Goal: Navigation & Orientation: Find specific page/section

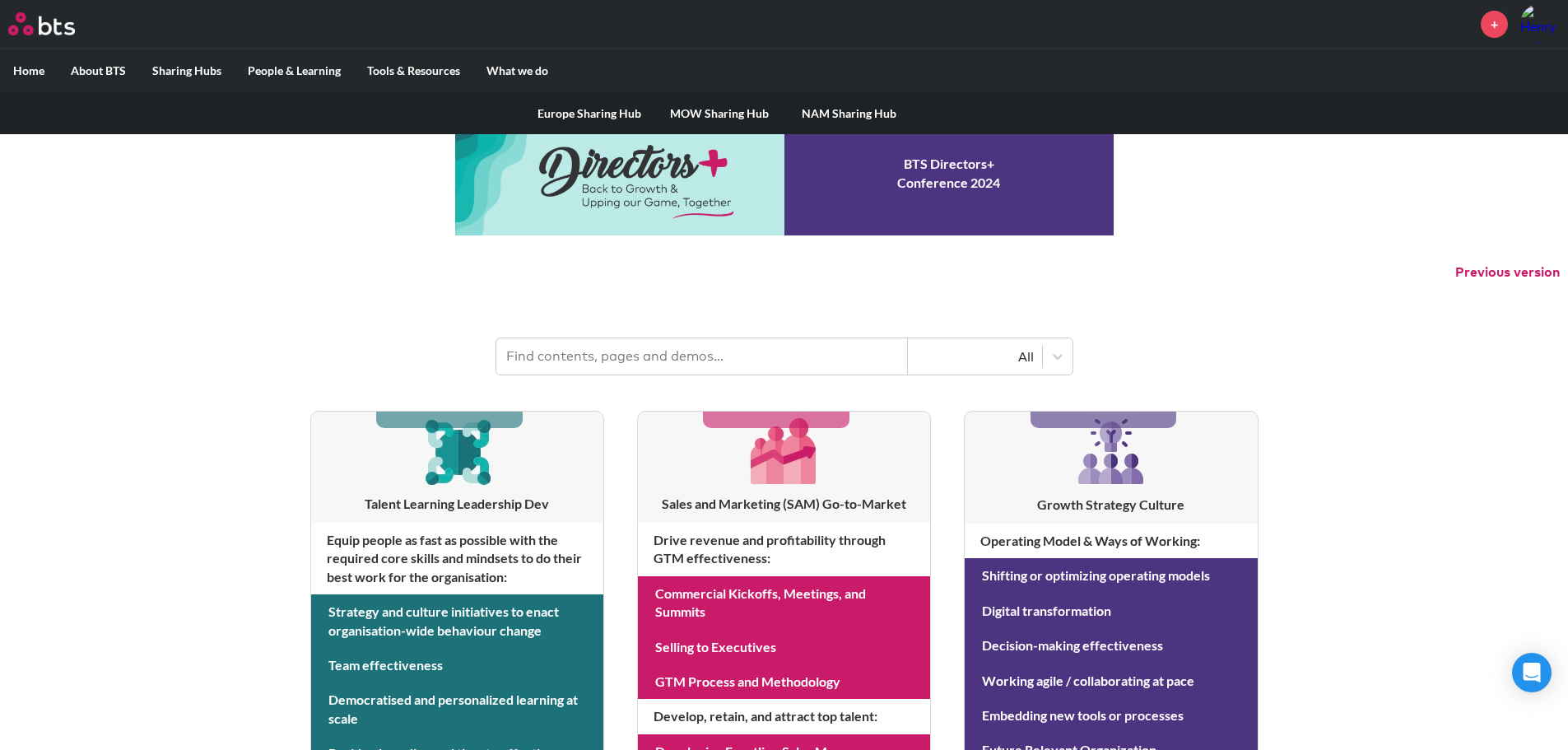
click at [605, 116] on link "Europe Sharing Hub" at bounding box center [589, 113] width 130 height 42
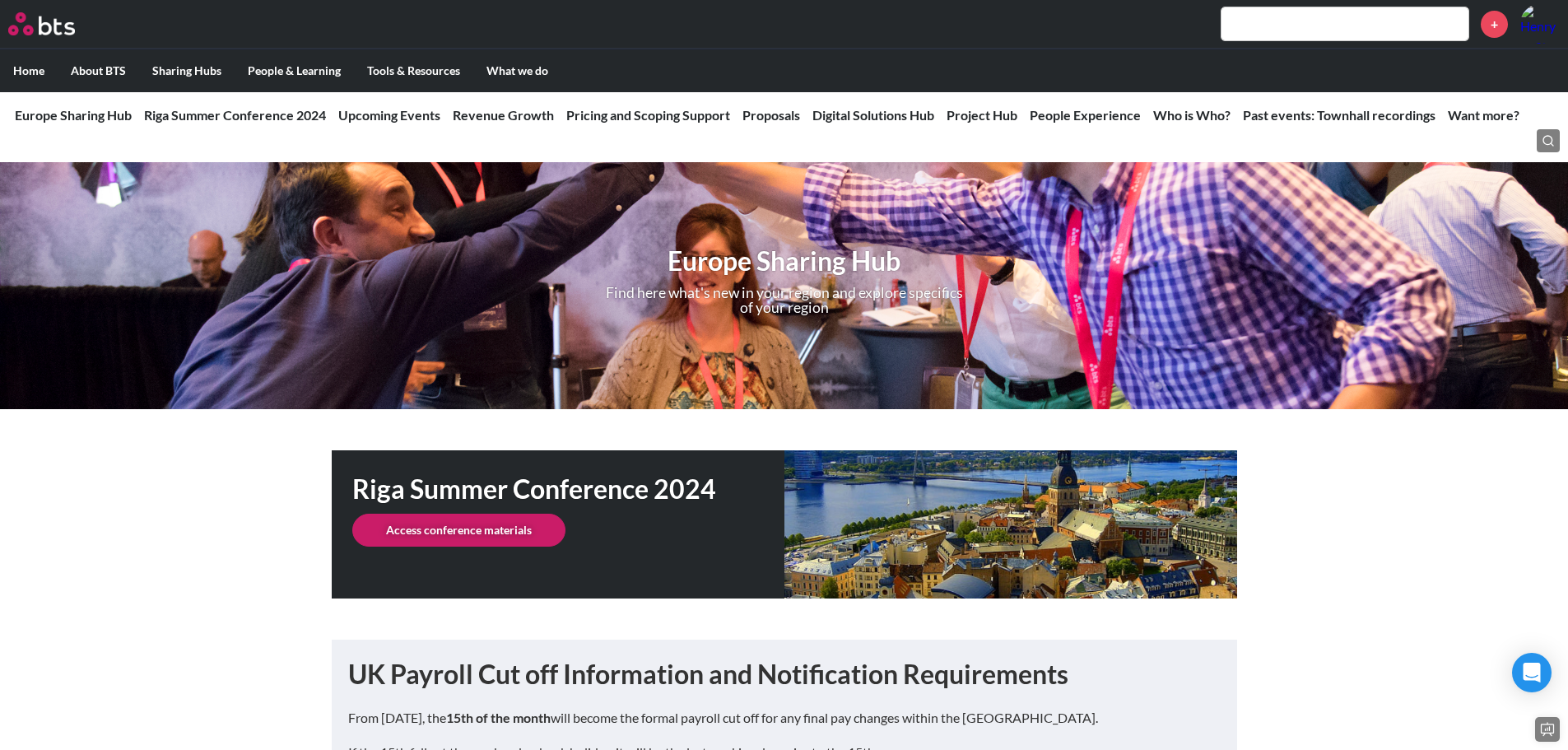
drag, startPoint x: 995, startPoint y: 119, endPoint x: 808, endPoint y: 150, distance: 189.6
click at [762, 117] on link "Proposals" at bounding box center [771, 115] width 57 height 16
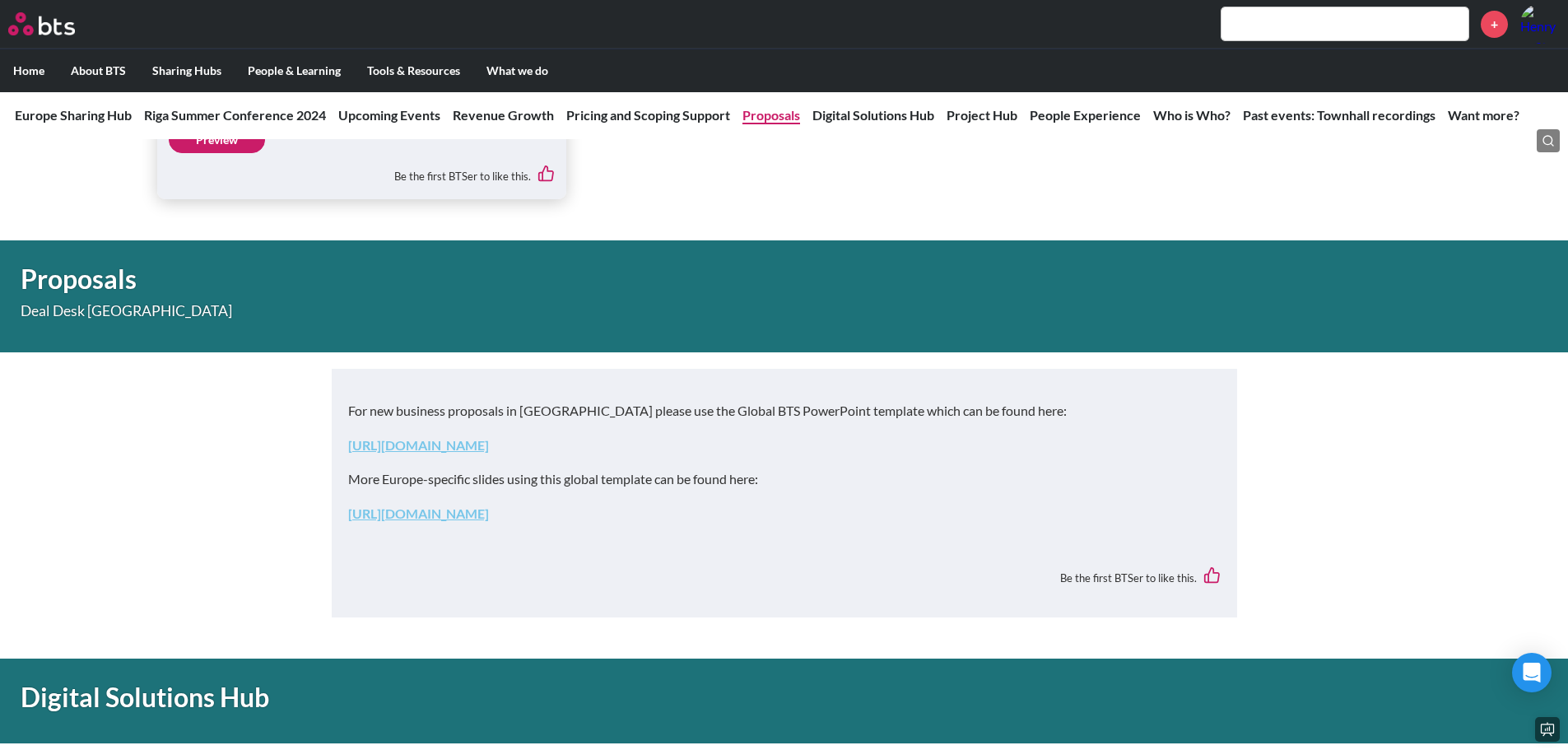
scroll to position [2456, 0]
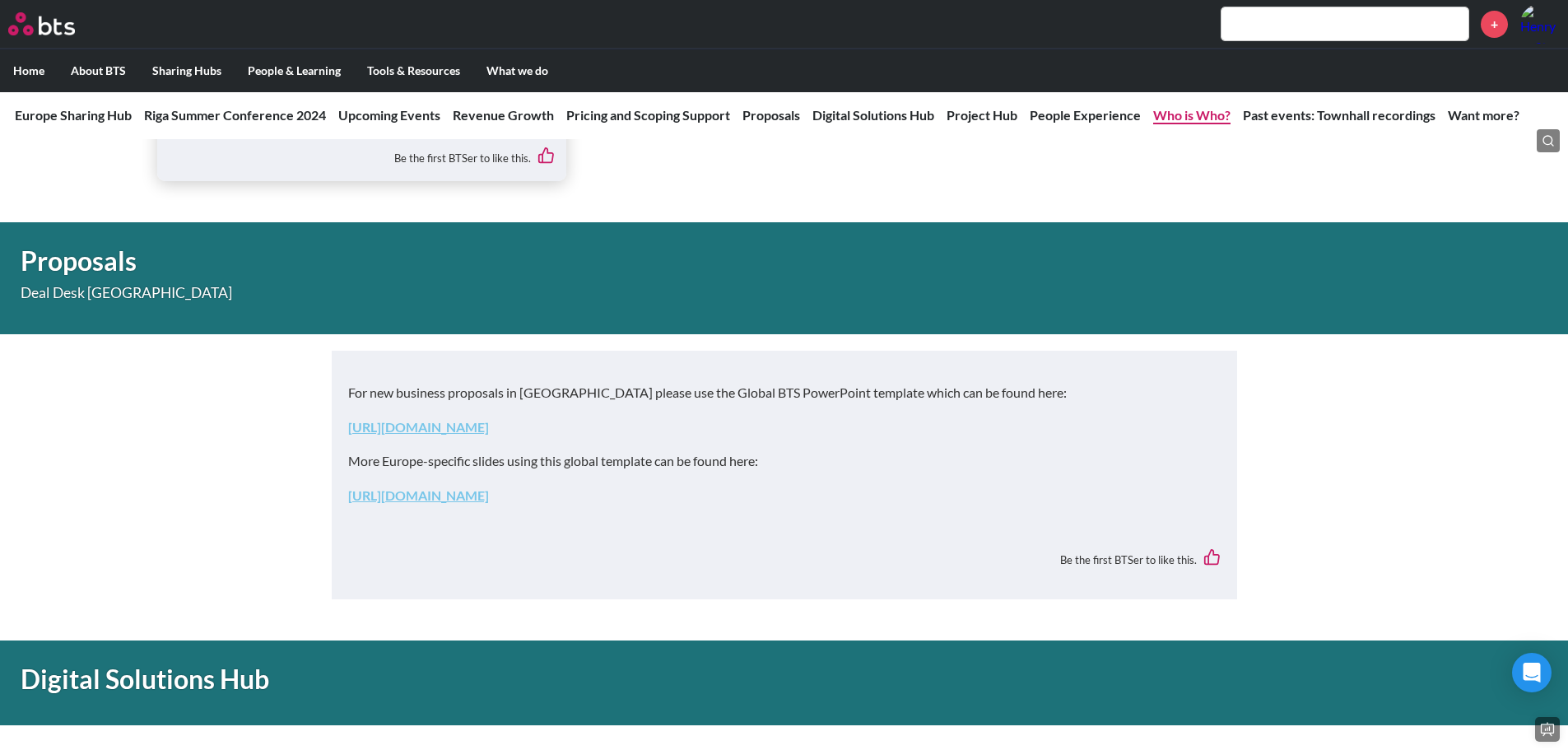
click at [1177, 112] on link "Who is Who?" at bounding box center [1192, 115] width 77 height 16
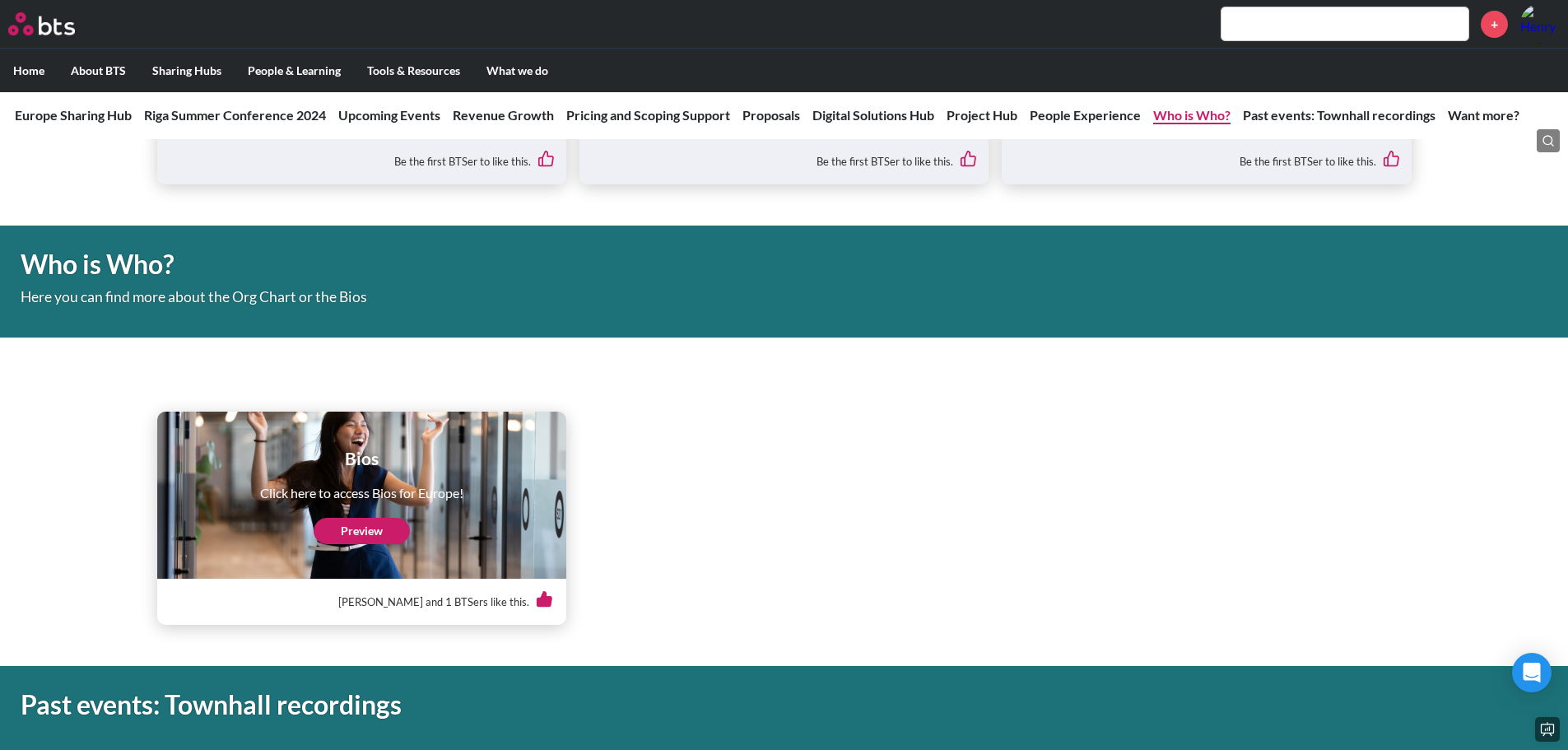
scroll to position [4701, 0]
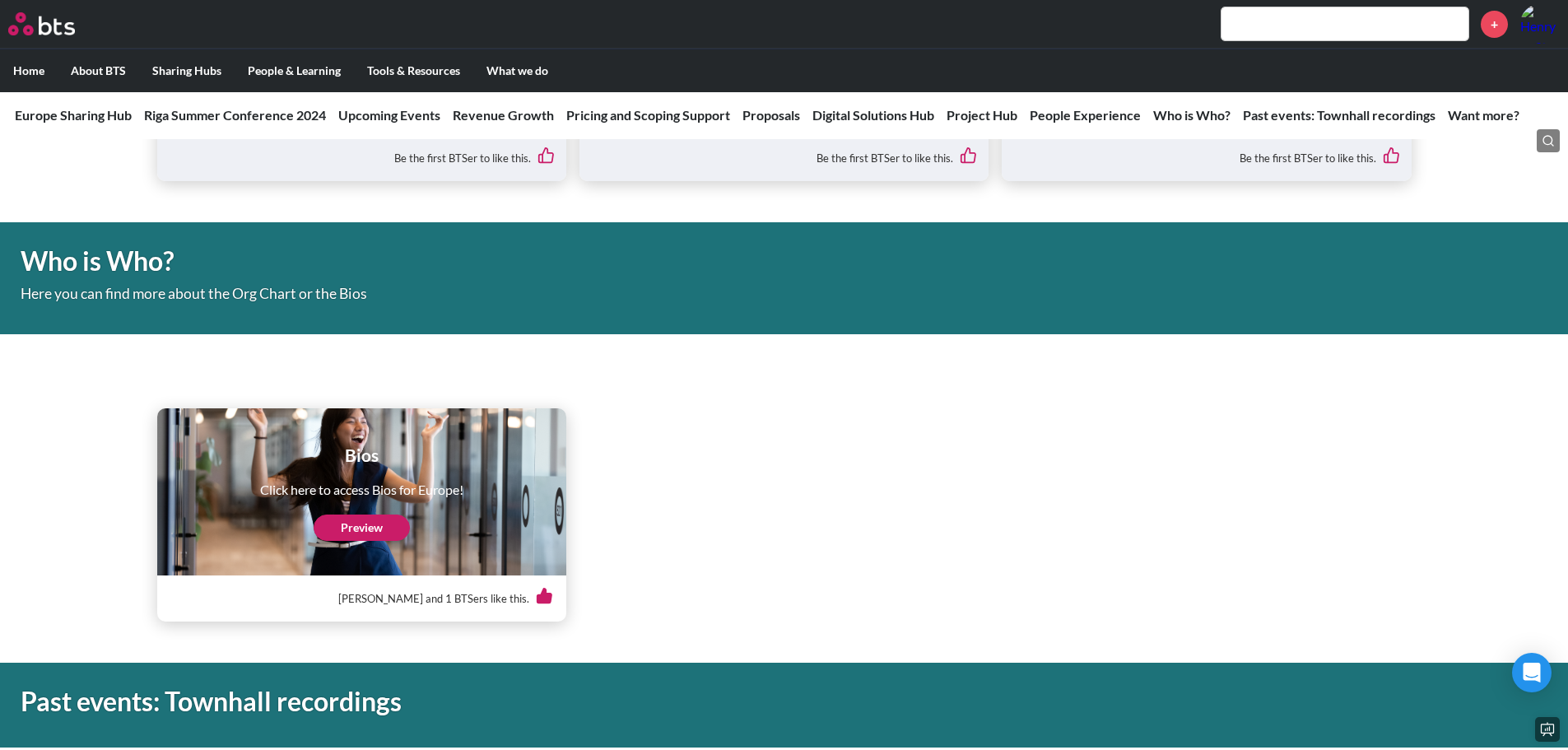
click at [444, 584] on div "Hannah Murphy and 1 BTSers like this." at bounding box center [362, 598] width 383 height 45
click at [392, 514] on link "Preview" at bounding box center [362, 528] width 97 height 27
